Goal: Information Seeking & Learning: Learn about a topic

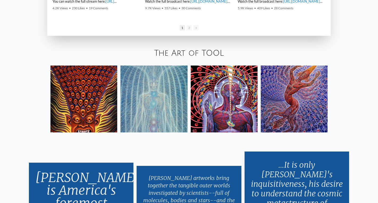
scroll to position [956, 0]
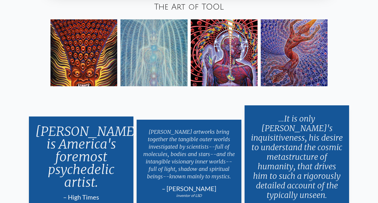
click at [292, 48] on img at bounding box center [294, 52] width 67 height 67
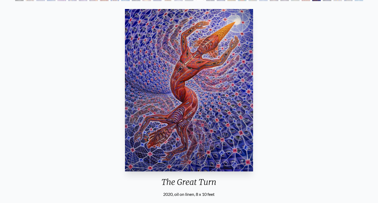
scroll to position [27, 0]
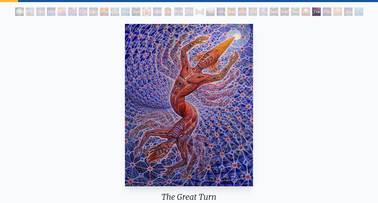
click at [18, 11] on div "Polar Unity Spiral" at bounding box center [19, 11] width 8 height 8
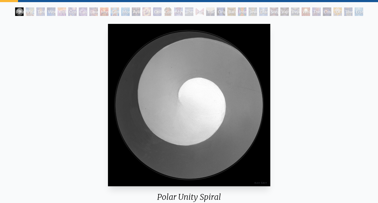
click at [29, 13] on div "Visionary Origin of Language" at bounding box center [30, 11] width 8 height 8
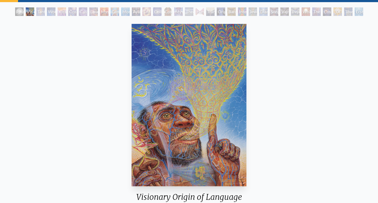
click at [36, 11] on div "Tantra" at bounding box center [40, 11] width 8 height 8
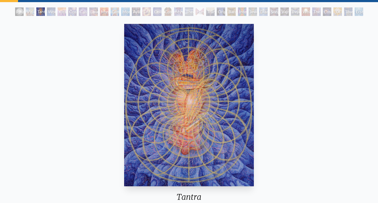
click at [52, 12] on div "Wonder" at bounding box center [51, 11] width 8 height 8
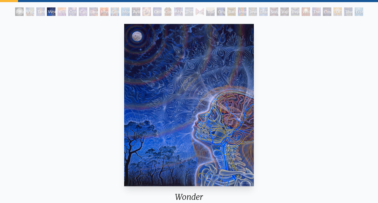
click at [66, 11] on div "Kiss of the Muse" at bounding box center [62, 11] width 8 height 8
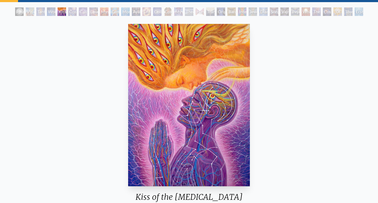
click at [87, 11] on div "Cosmic Artist" at bounding box center [83, 11] width 8 height 8
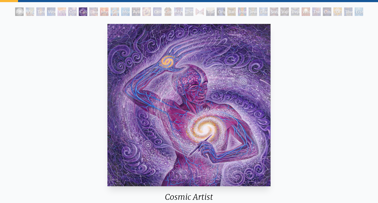
click at [105, 11] on div "Mysteriosa 2" at bounding box center [104, 11] width 8 height 8
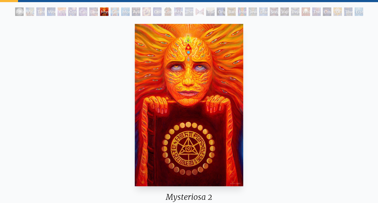
click at [113, 12] on div "Glimpsing the Empyrean" at bounding box center [115, 11] width 8 height 8
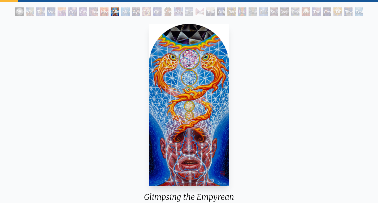
click at [362, 12] on div "Ecstasy" at bounding box center [359, 11] width 8 height 8
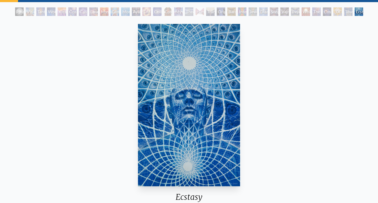
click at [345, 12] on div "Toward the One" at bounding box center [348, 11] width 8 height 8
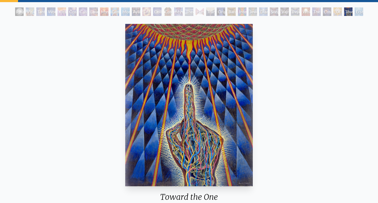
click at [327, 11] on div "Cosmic Consciousness" at bounding box center [327, 11] width 8 height 8
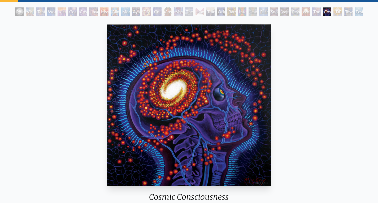
click at [308, 11] on div "White Light" at bounding box center [306, 11] width 8 height 8
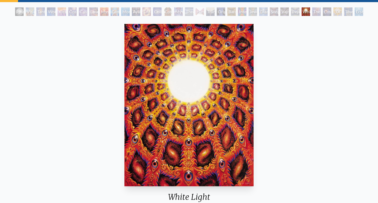
click at [321, 12] on div "The Great Turn" at bounding box center [317, 11] width 8 height 8
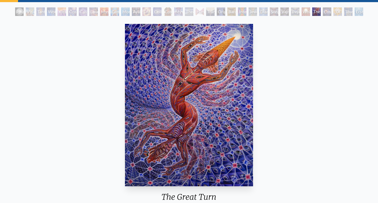
click at [295, 11] on div "Peyote Being" at bounding box center [295, 11] width 8 height 8
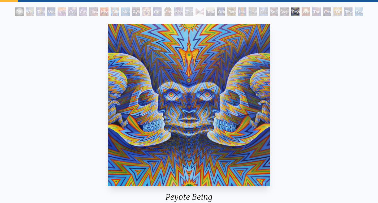
click at [316, 11] on div "The Great Turn" at bounding box center [317, 11] width 8 height 8
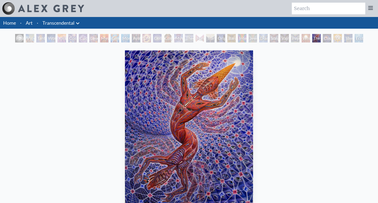
click at [307, 39] on div "White Light" at bounding box center [306, 38] width 8 height 8
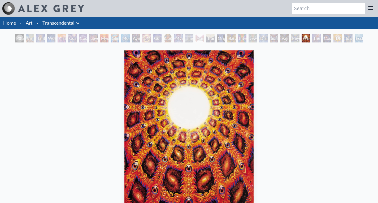
click at [291, 38] on div "Peyote Being" at bounding box center [295, 38] width 8 height 8
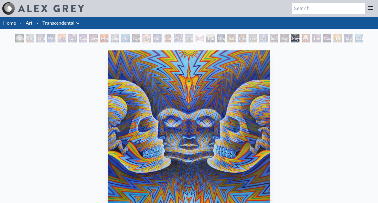
click at [277, 39] on div "Song of Vajra Being" at bounding box center [274, 38] width 8 height 8
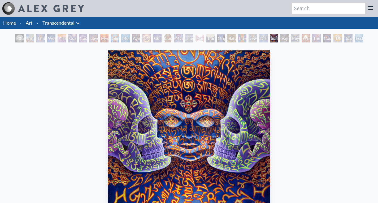
click at [257, 37] on div "Jewel Being" at bounding box center [253, 38] width 8 height 8
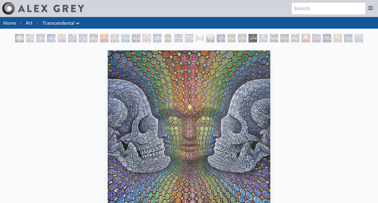
click at [229, 35] on div "Bardo Being" at bounding box center [232, 38] width 8 height 8
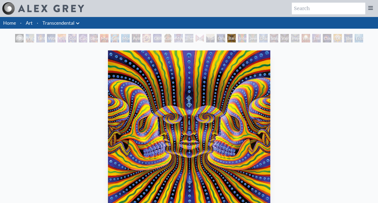
click at [209, 36] on div "Transfiguration" at bounding box center [210, 38] width 8 height 8
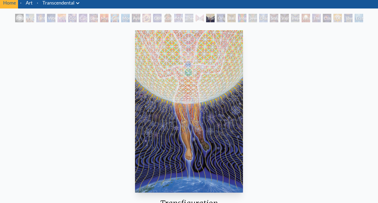
scroll to position [27, 0]
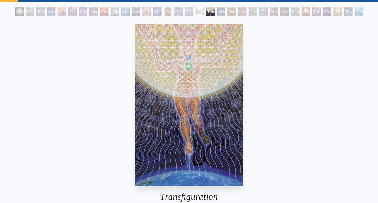
click at [203, 12] on div "Hands that See" at bounding box center [200, 11] width 8 height 8
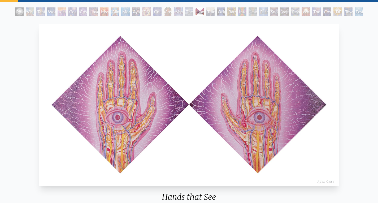
click at [176, 12] on div "Mystic Eye" at bounding box center [178, 11] width 8 height 8
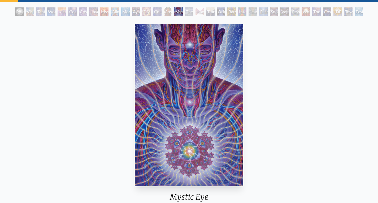
click at [164, 12] on div "Cosmic Christ" at bounding box center [168, 11] width 8 height 8
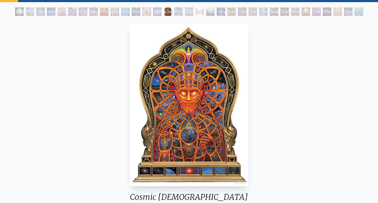
click at [145, 12] on div "DMT - The Spirit Molecule" at bounding box center [147, 11] width 8 height 8
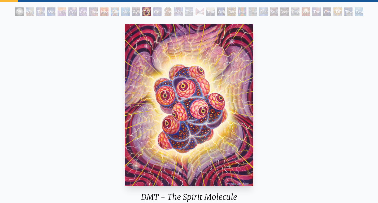
click at [132, 9] on div "Ayahuasca Visitation" at bounding box center [136, 11] width 8 height 8
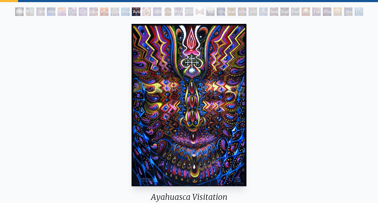
click at [111, 8] on div "Glimpsing the Empyrean" at bounding box center [115, 11] width 8 height 8
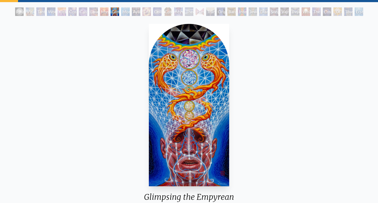
click at [95, 11] on div "Love is a Cosmic Force" at bounding box center [93, 11] width 8 height 8
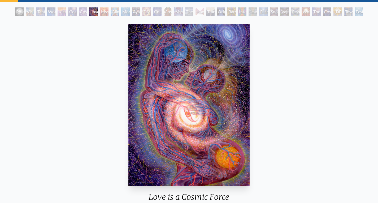
click at [89, 12] on div "Love is a Cosmic Force" at bounding box center [93, 11] width 8 height 8
click at [75, 13] on div "Cosmic Creativity" at bounding box center [72, 11] width 8 height 8
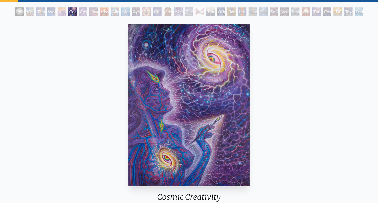
click at [54, 10] on div "Wonder" at bounding box center [51, 11] width 8 height 8
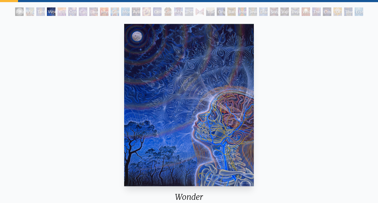
click at [66, 10] on div "Kiss of the Muse" at bounding box center [62, 11] width 8 height 8
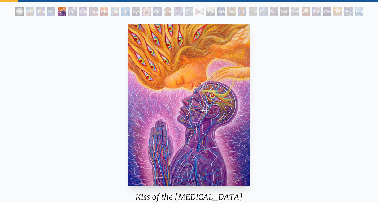
click at [240, 13] on div "Interbeing" at bounding box center [242, 11] width 8 height 8
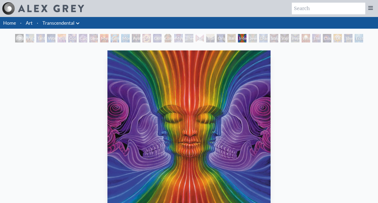
click at [284, 38] on div "Vajra Being" at bounding box center [285, 38] width 8 height 8
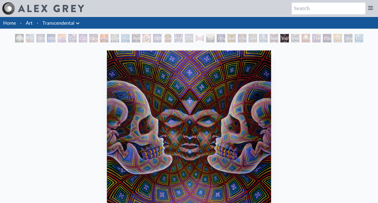
click at [313, 39] on div "The Great Turn" at bounding box center [317, 38] width 8 height 8
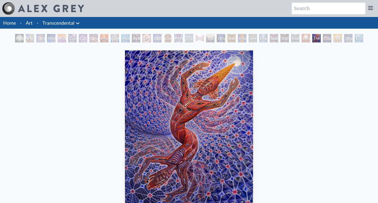
click at [321, 37] on div "The Great Turn" at bounding box center [317, 38] width 8 height 8
click at [337, 38] on div "Holy Spirit" at bounding box center [338, 38] width 8 height 8
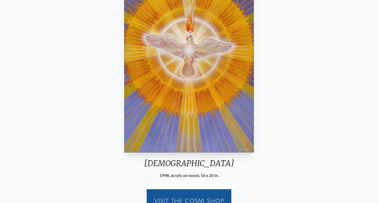
scroll to position [34, 0]
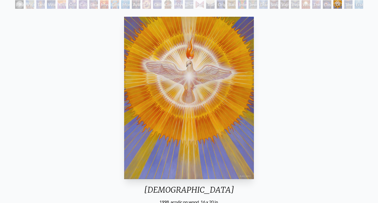
click at [351, 6] on div "Toward the One" at bounding box center [348, 4] width 8 height 8
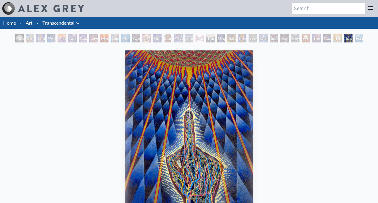
click at [362, 38] on div "Ecstasy" at bounding box center [359, 38] width 8 height 8
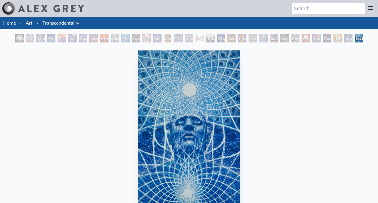
click at [259, 37] on div "Diamond Being" at bounding box center [263, 38] width 8 height 8
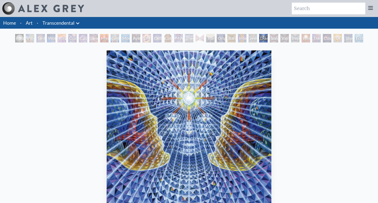
click at [196, 36] on div "Hands that See" at bounding box center [200, 38] width 8 height 8
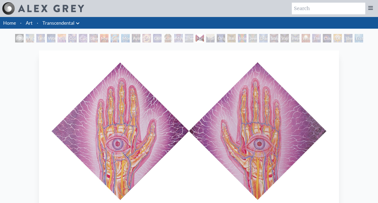
click at [204, 37] on div "Hands that See" at bounding box center [200, 38] width 8 height 8
click at [220, 38] on div "Original Face" at bounding box center [221, 38] width 8 height 8
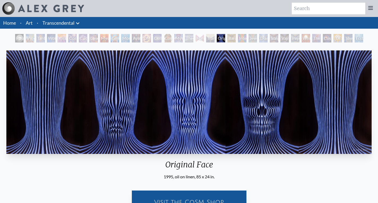
click at [168, 37] on div "Cosmic Christ" at bounding box center [168, 38] width 8 height 8
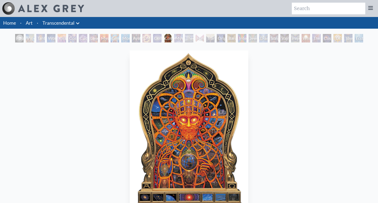
click at [202, 93] on img "15 / 33" at bounding box center [189, 131] width 118 height 163
click at [186, 123] on img "15 / 33" at bounding box center [189, 131] width 118 height 163
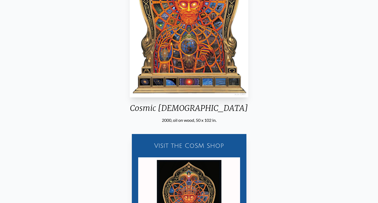
scroll to position [186, 0]
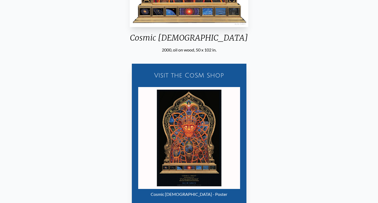
click at [200, 129] on img "15 / 33" at bounding box center [189, 138] width 102 height 102
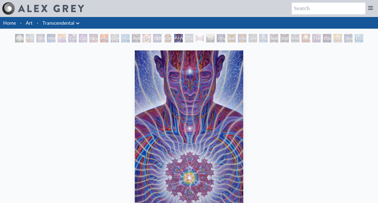
click at [194, 37] on div "Theologue" at bounding box center [189, 38] width 8 height 8
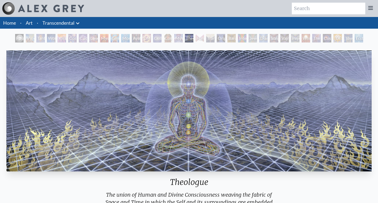
click at [187, 87] on img "17 / 33" at bounding box center [189, 110] width 366 height 121
click at [61, 22] on link "Transcendental" at bounding box center [58, 22] width 32 height 7
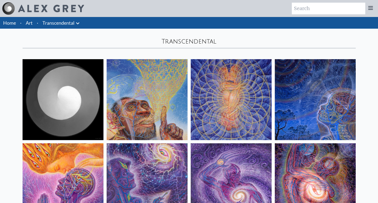
click at [32, 24] on link "Art" at bounding box center [29, 22] width 7 height 7
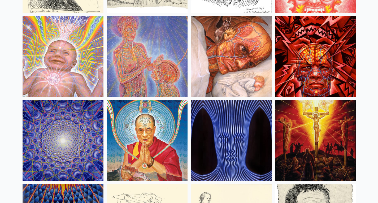
scroll to position [4647, 0]
